Goal: Transaction & Acquisition: Purchase product/service

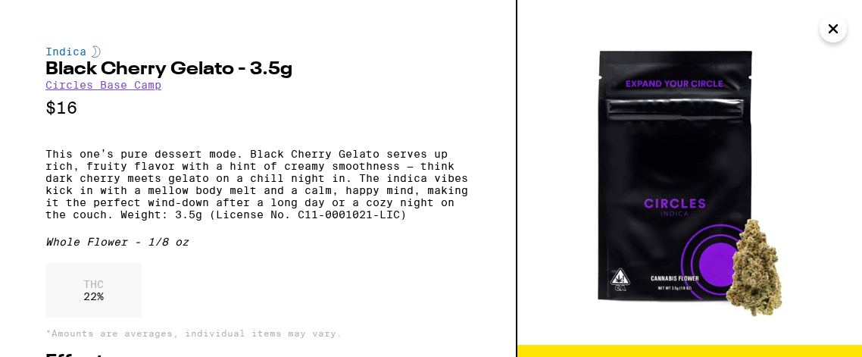
scroll to position [30, 0]
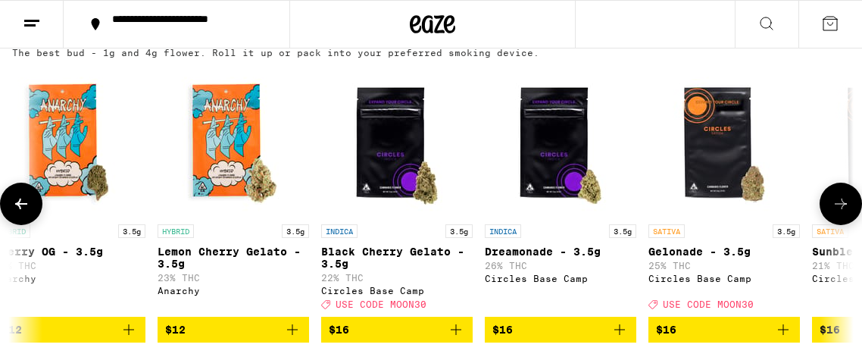
click at [839, 213] on icon at bounding box center [841, 204] width 18 height 18
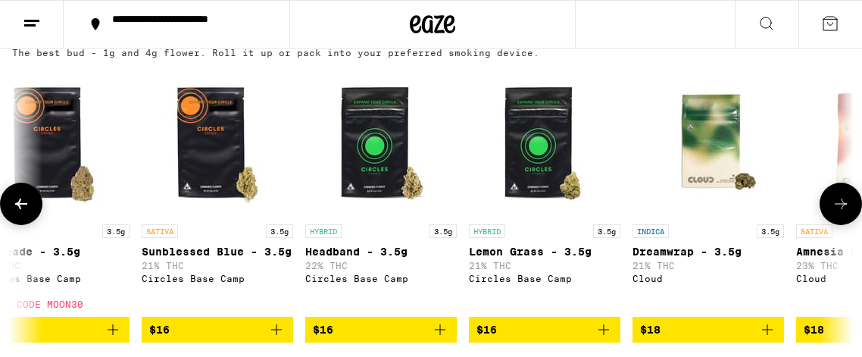
scroll to position [0, 1346]
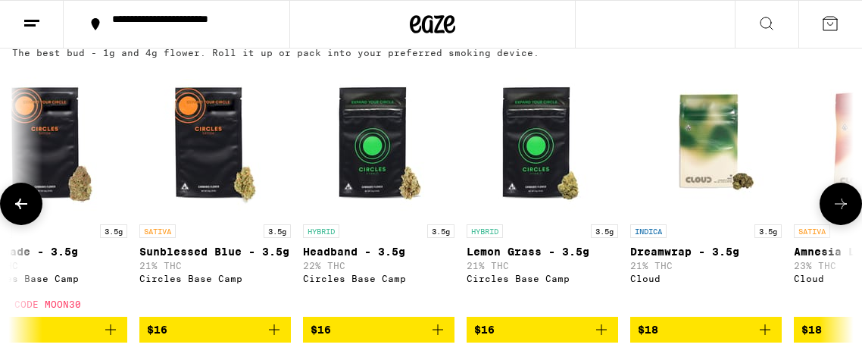
click at [839, 213] on icon at bounding box center [841, 204] width 18 height 18
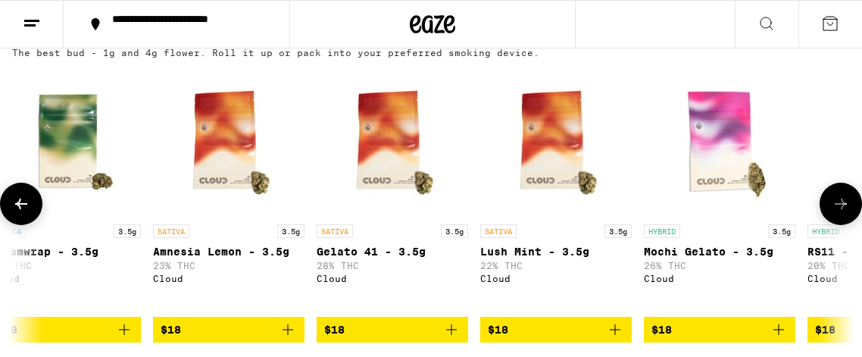
scroll to position [0, 2018]
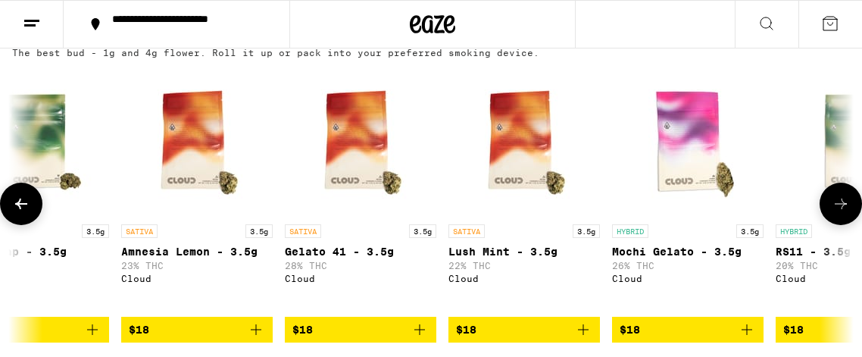
click at [839, 213] on icon at bounding box center [841, 204] width 18 height 18
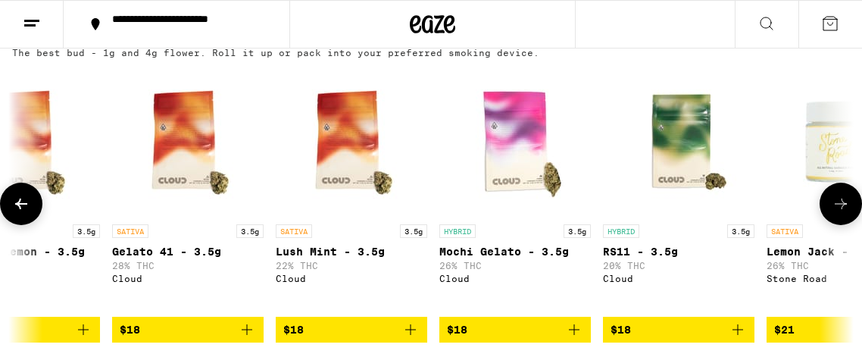
click at [839, 213] on icon at bounding box center [841, 204] width 18 height 18
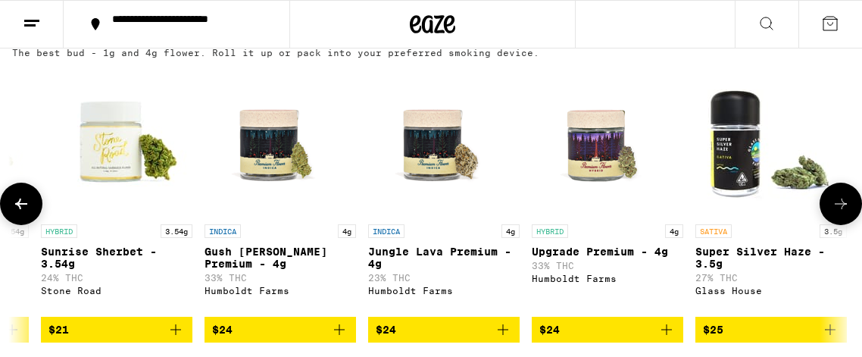
scroll to position [0, 3088]
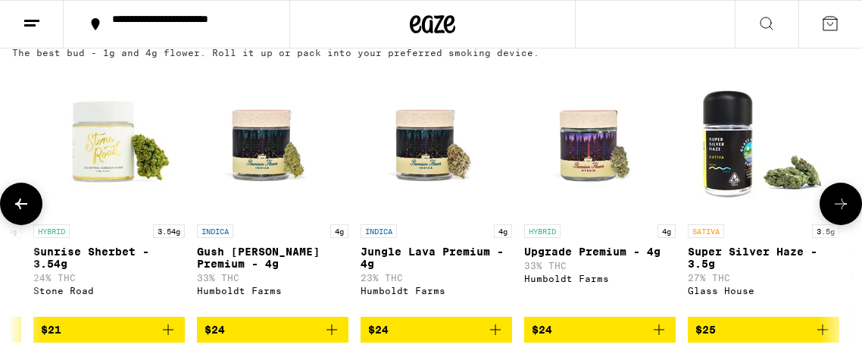
click at [839, 213] on icon at bounding box center [841, 204] width 18 height 18
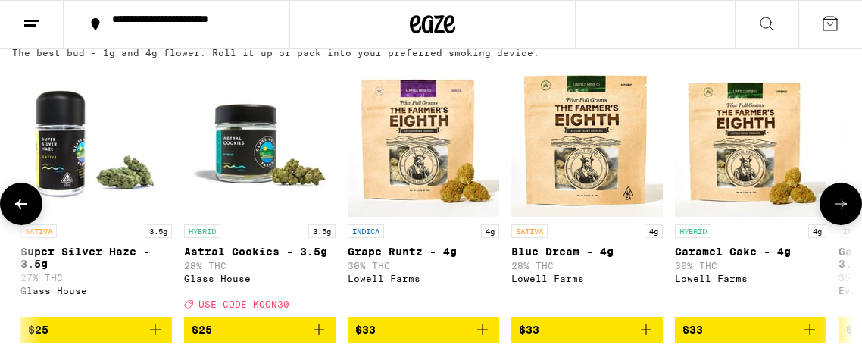
scroll to position [0, 3761]
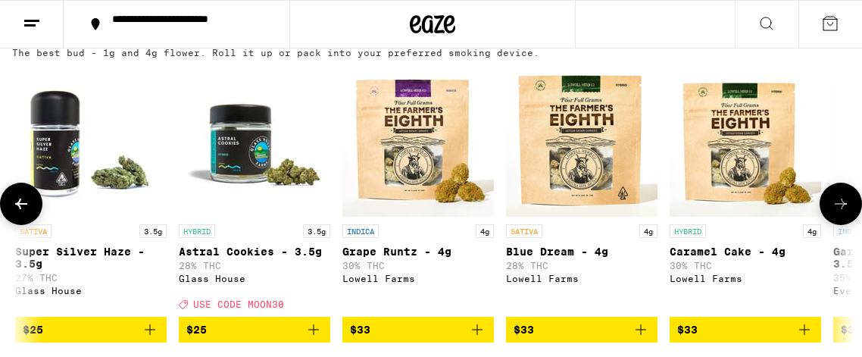
click at [839, 213] on icon at bounding box center [841, 204] width 18 height 18
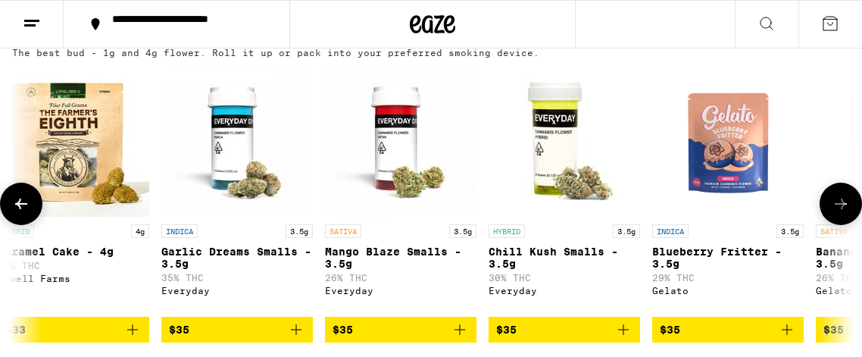
scroll to position [0, 4434]
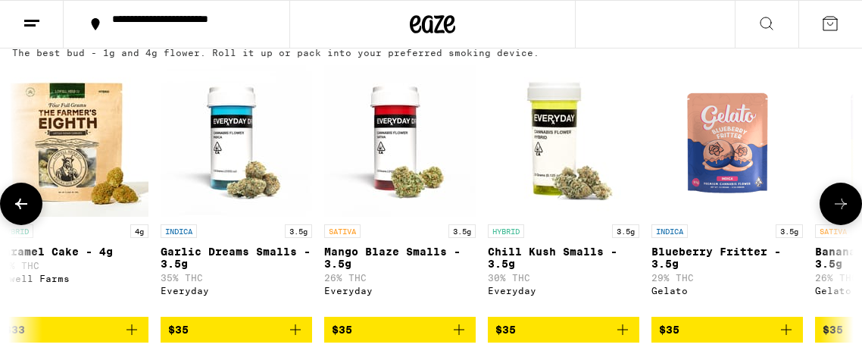
click at [839, 204] on icon at bounding box center [841, 204] width 18 height 18
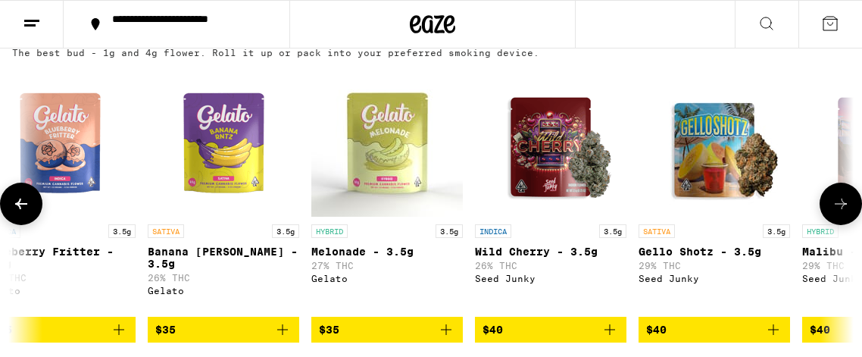
scroll to position [0, 5106]
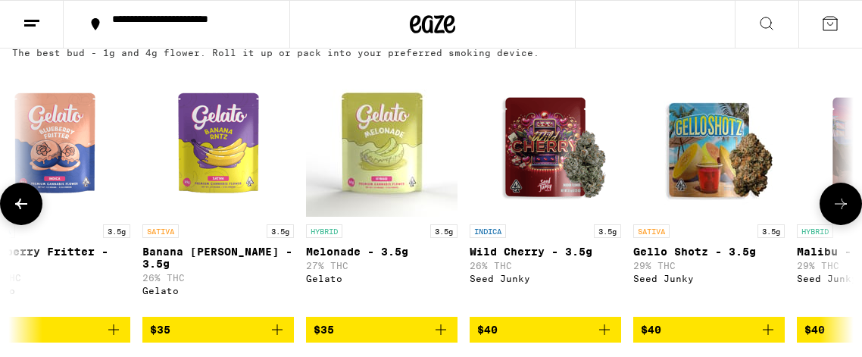
click at [560, 261] on div "INDICA 3.5g Wild Cherry - 3.5g 26% THC Seed Junky" at bounding box center [546, 266] width 152 height 85
